Goal: Task Accomplishment & Management: Manage account settings

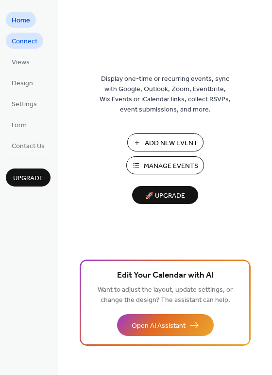
click at [36, 44] on span "Connect" at bounding box center [25, 41] width 26 height 10
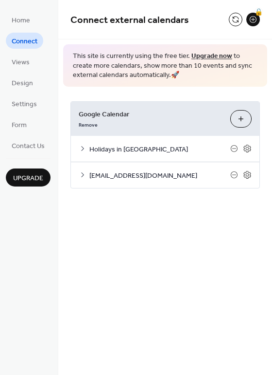
click at [149, 172] on span "[EMAIL_ADDRESS][DOMAIN_NAME]" at bounding box center [160, 175] width 141 height 10
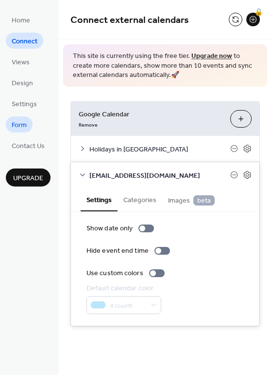
click at [22, 126] on span "Form" at bounding box center [19, 125] width 15 height 10
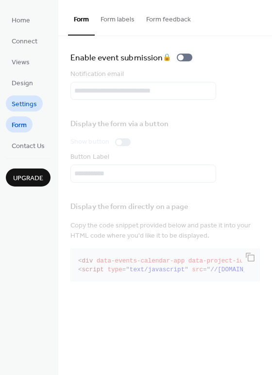
click at [19, 102] on span "Settings" at bounding box center [24, 104] width 25 height 10
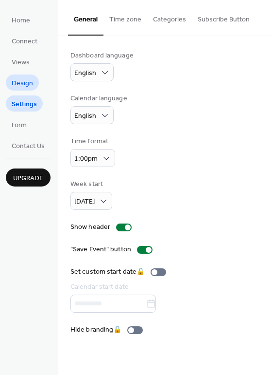
click at [32, 85] on span "Design" at bounding box center [22, 83] width 21 height 10
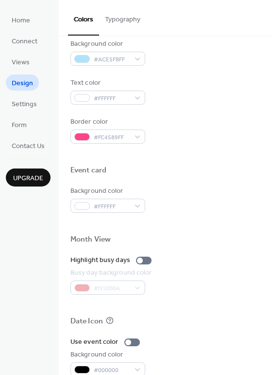
scroll to position [416, 0]
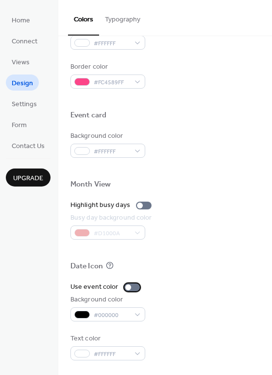
click at [135, 286] on div at bounding box center [133, 287] width 16 height 8
click at [143, 203] on div at bounding box center [144, 205] width 16 height 8
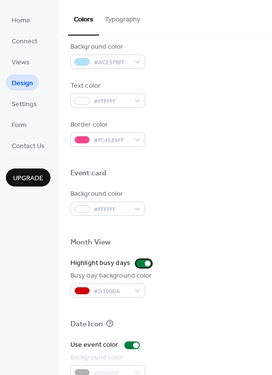
scroll to position [357, 0]
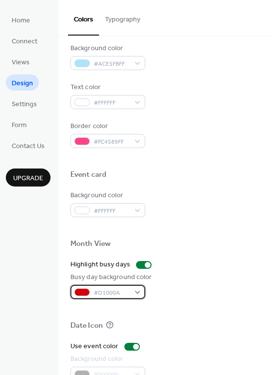
click at [139, 290] on div "#D1000A" at bounding box center [108, 292] width 75 height 14
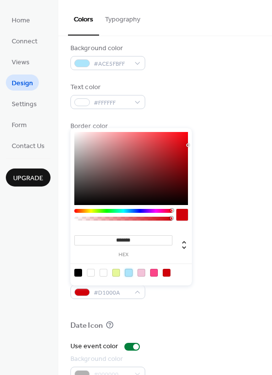
click at [130, 274] on div at bounding box center [129, 273] width 8 height 8
type input "*******"
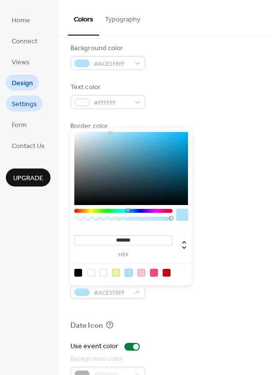
click at [22, 100] on span "Settings" at bounding box center [24, 104] width 25 height 10
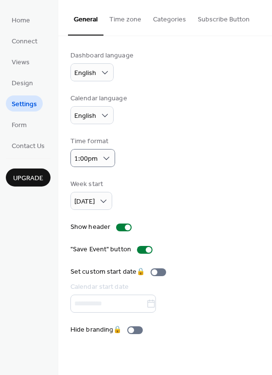
click at [202, 169] on div "Dashboard language English Calendar language English Time format 1:00pm Week st…" at bounding box center [166, 193] width 190 height 284
click at [27, 42] on span "Connect" at bounding box center [25, 41] width 26 height 10
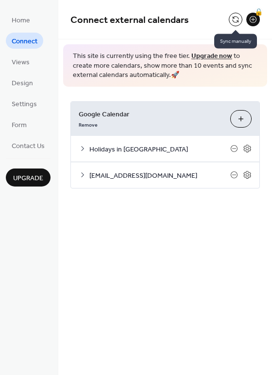
click at [238, 16] on button at bounding box center [236, 20] width 14 height 14
click at [231, 21] on button at bounding box center [236, 20] width 14 height 14
